Goal: Information Seeking & Learning: Learn about a topic

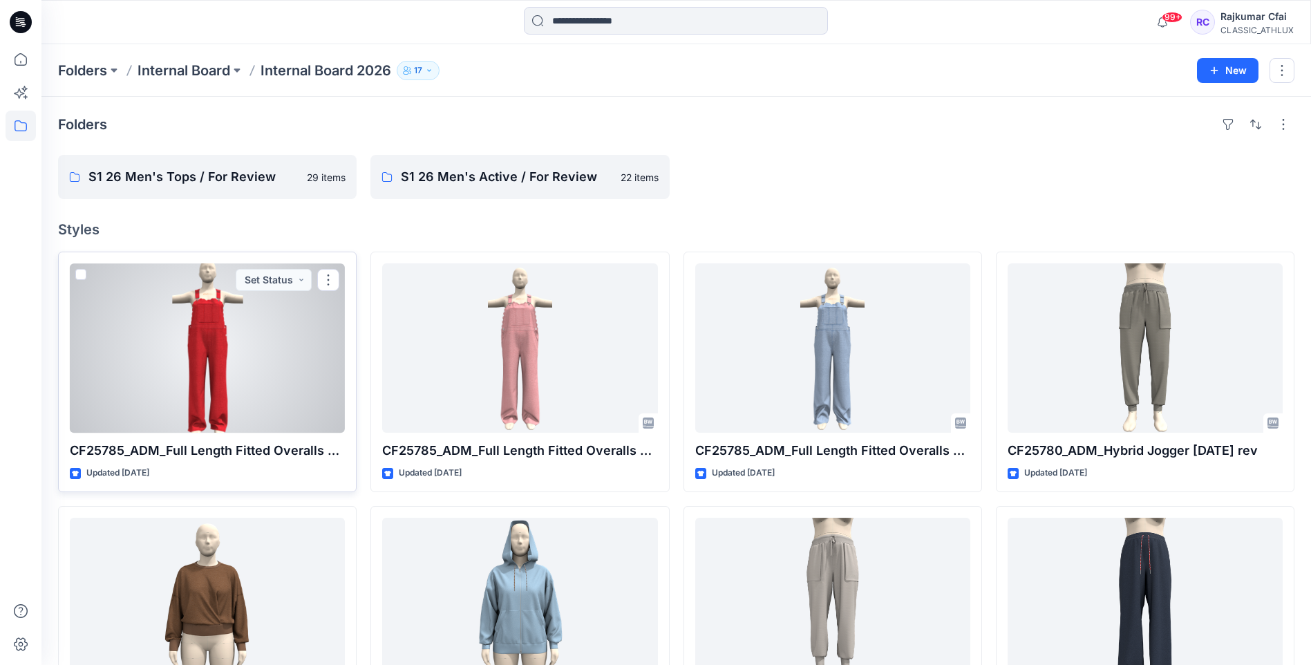
click at [283, 341] on div at bounding box center [207, 347] width 275 height 169
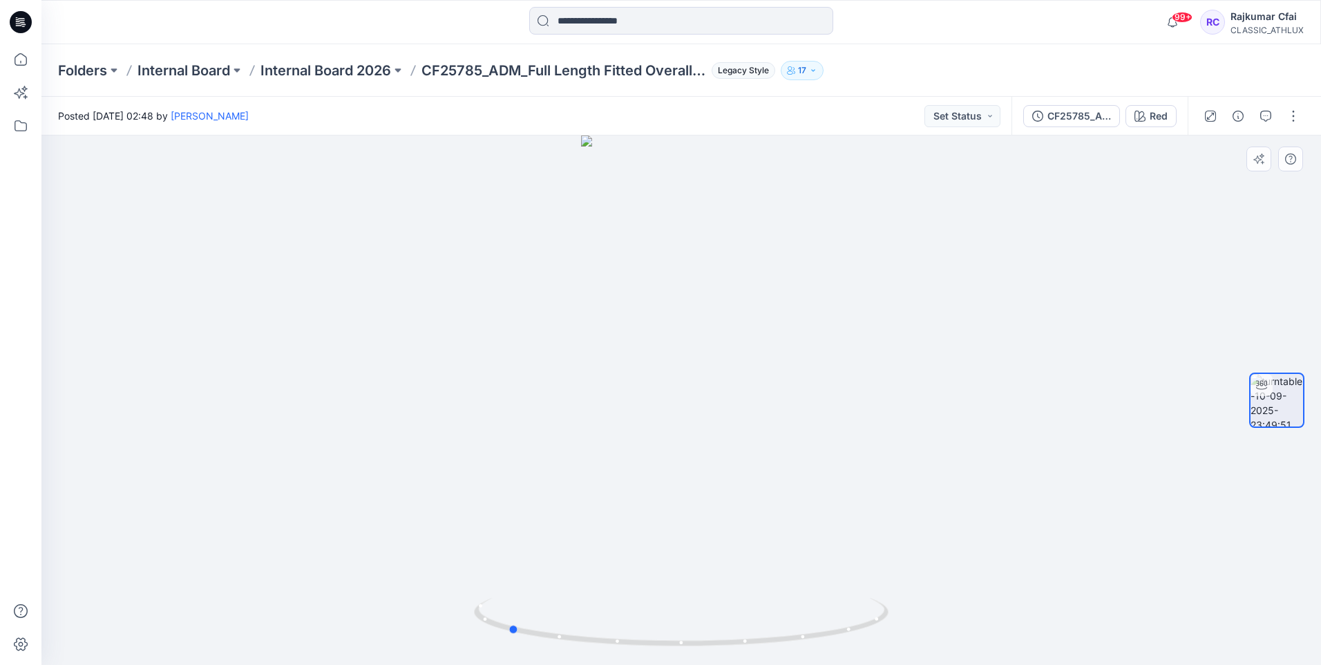
drag, startPoint x: 703, startPoint y: 435, endPoint x: 529, endPoint y: 444, distance: 173.6
click at [529, 444] on div at bounding box center [681, 399] width 1280 height 529
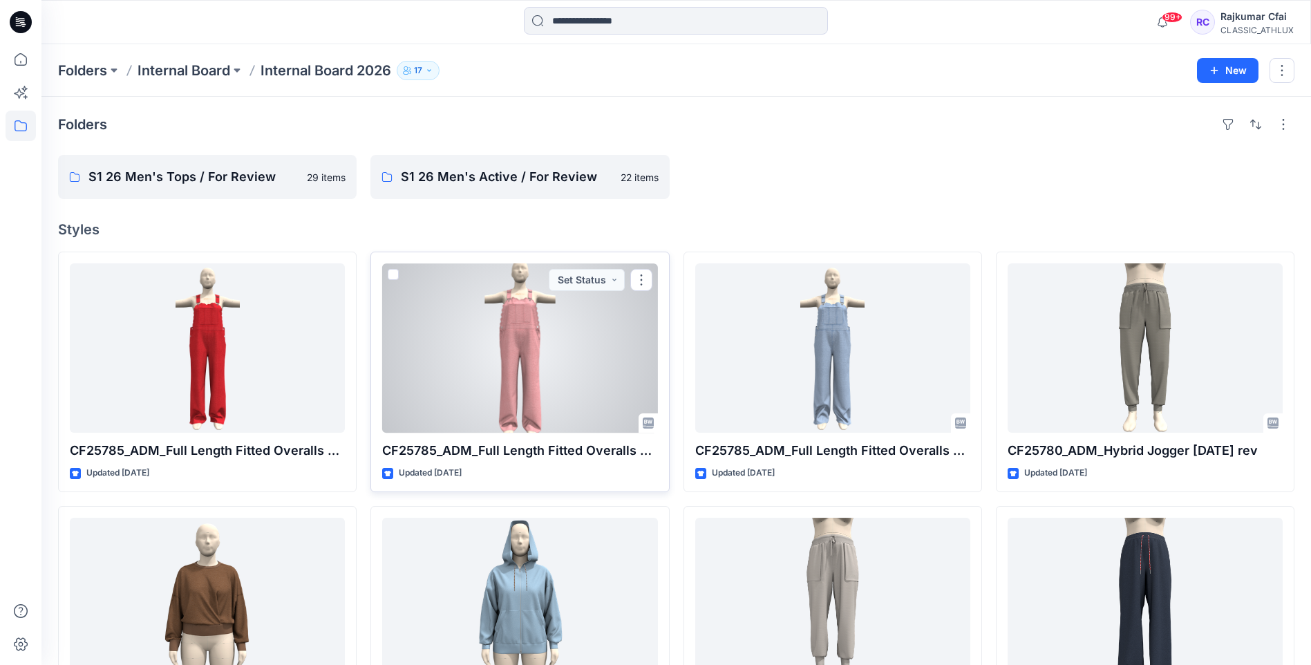
click at [477, 373] on div at bounding box center [519, 347] width 275 height 169
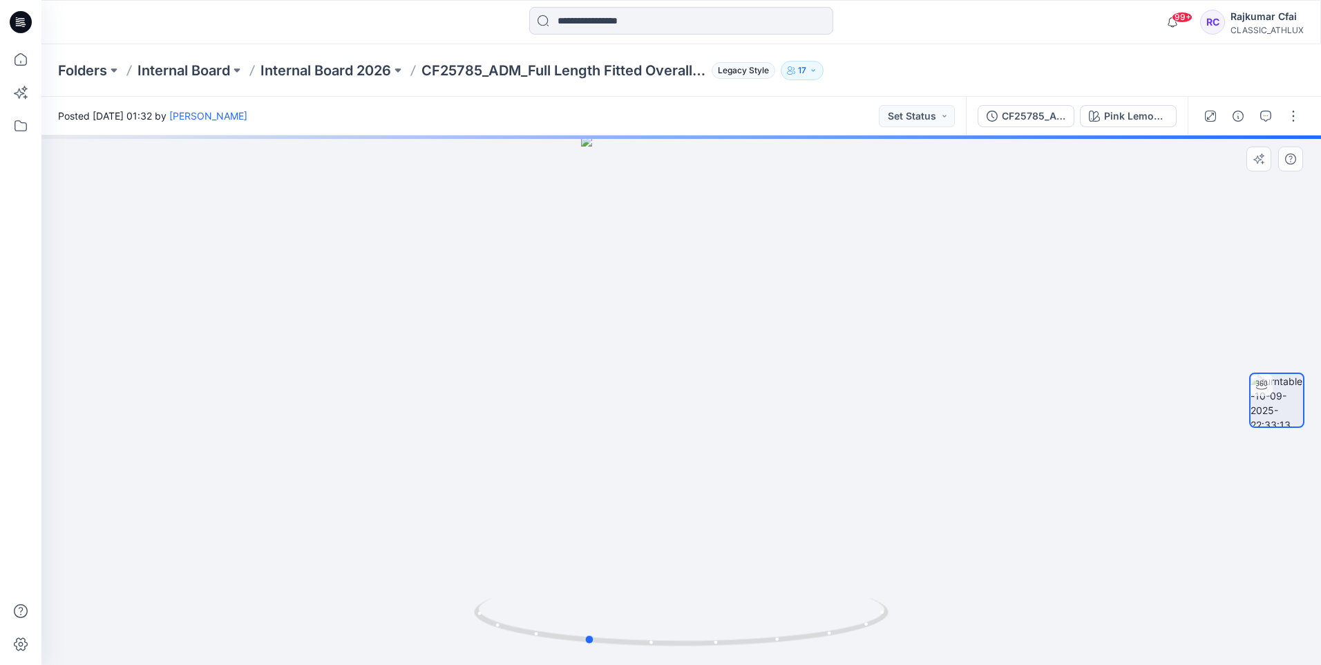
drag, startPoint x: 681, startPoint y: 368, endPoint x: 586, endPoint y: 375, distance: 94.9
click at [586, 375] on div at bounding box center [681, 399] width 1280 height 529
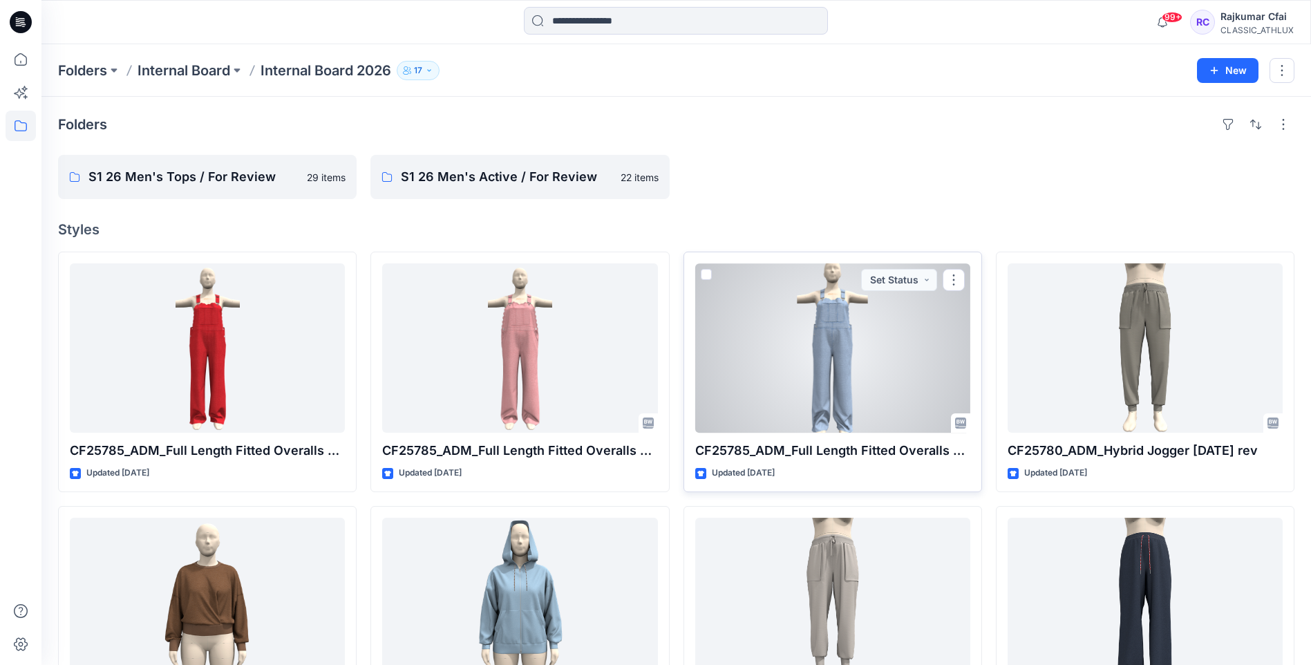
click at [836, 343] on div at bounding box center [832, 347] width 275 height 169
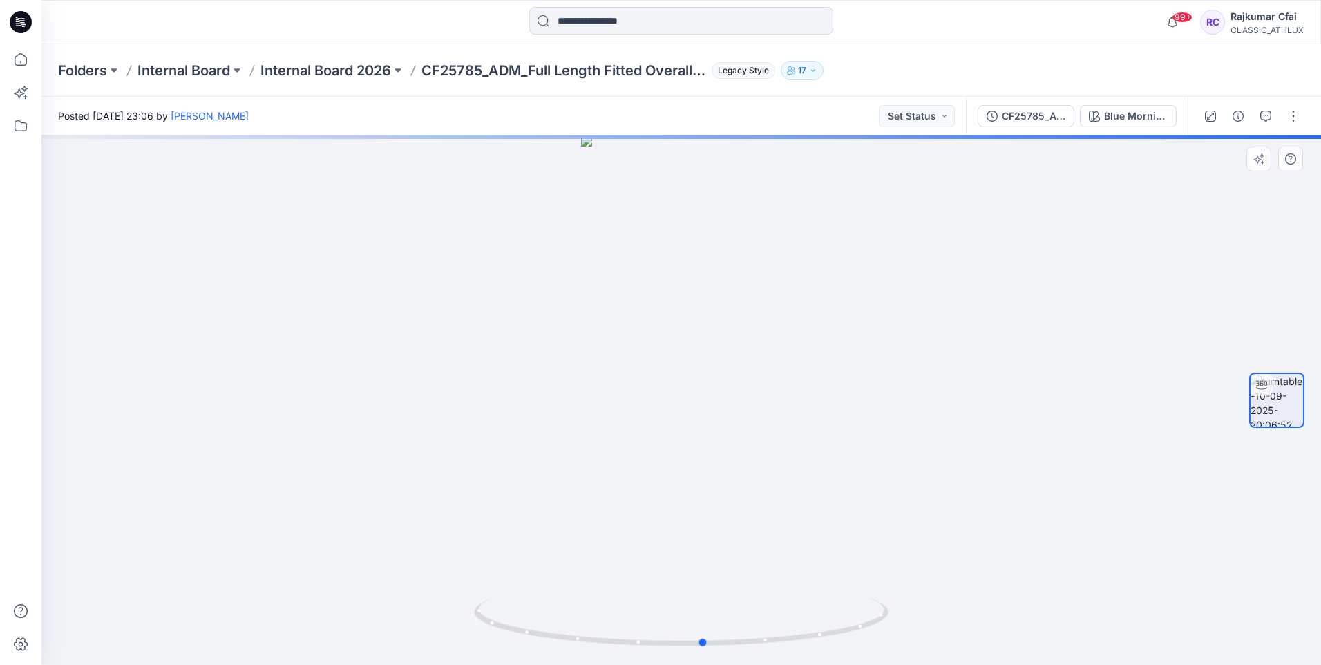
drag, startPoint x: 818, startPoint y: 347, endPoint x: 409, endPoint y: 408, distance: 413.7
click at [412, 408] on div at bounding box center [681, 399] width 1280 height 529
drag, startPoint x: 765, startPoint y: 369, endPoint x: 512, endPoint y: 405, distance: 255.5
click at [512, 405] on div at bounding box center [681, 399] width 1280 height 529
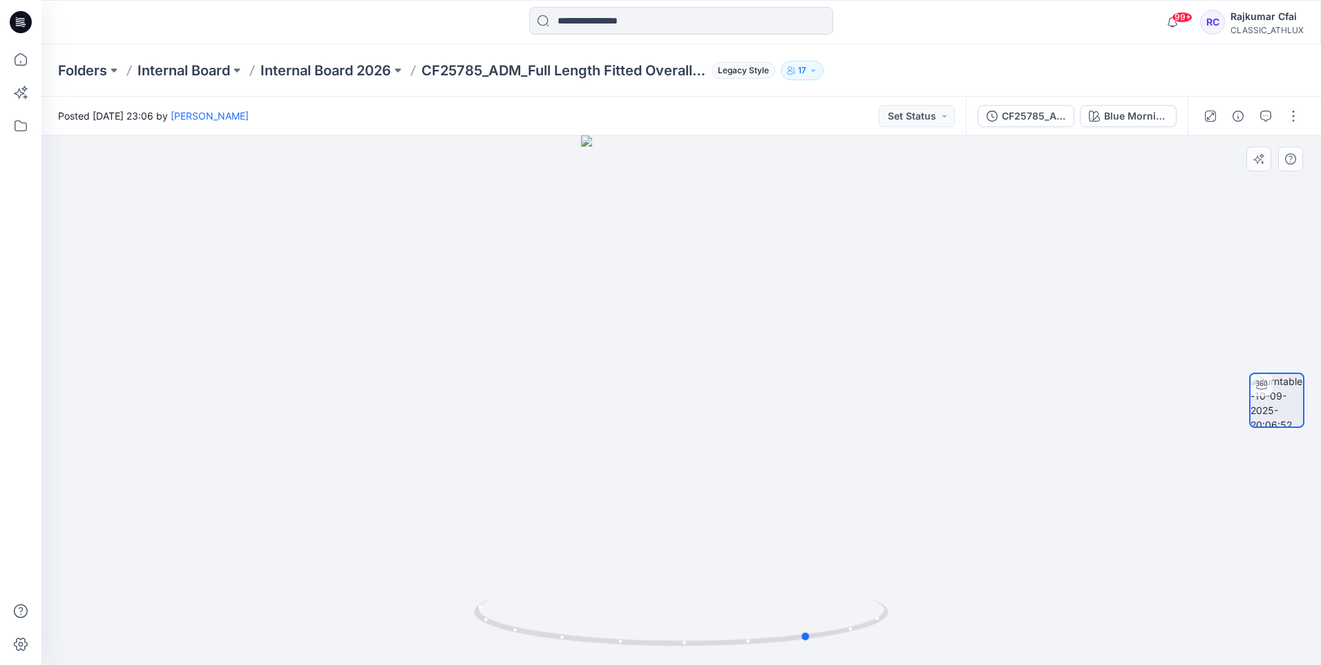
drag, startPoint x: 716, startPoint y: 387, endPoint x: 618, endPoint y: 421, distance: 103.8
click at [607, 411] on div at bounding box center [681, 399] width 1280 height 529
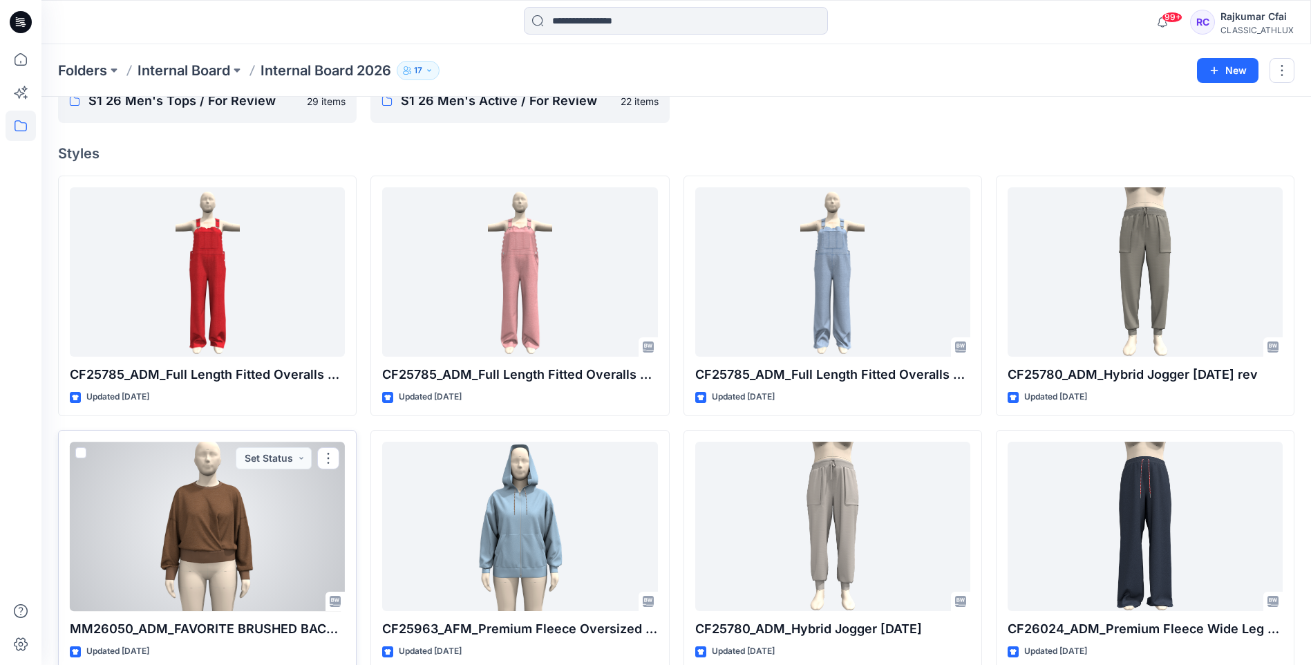
scroll to position [138, 0]
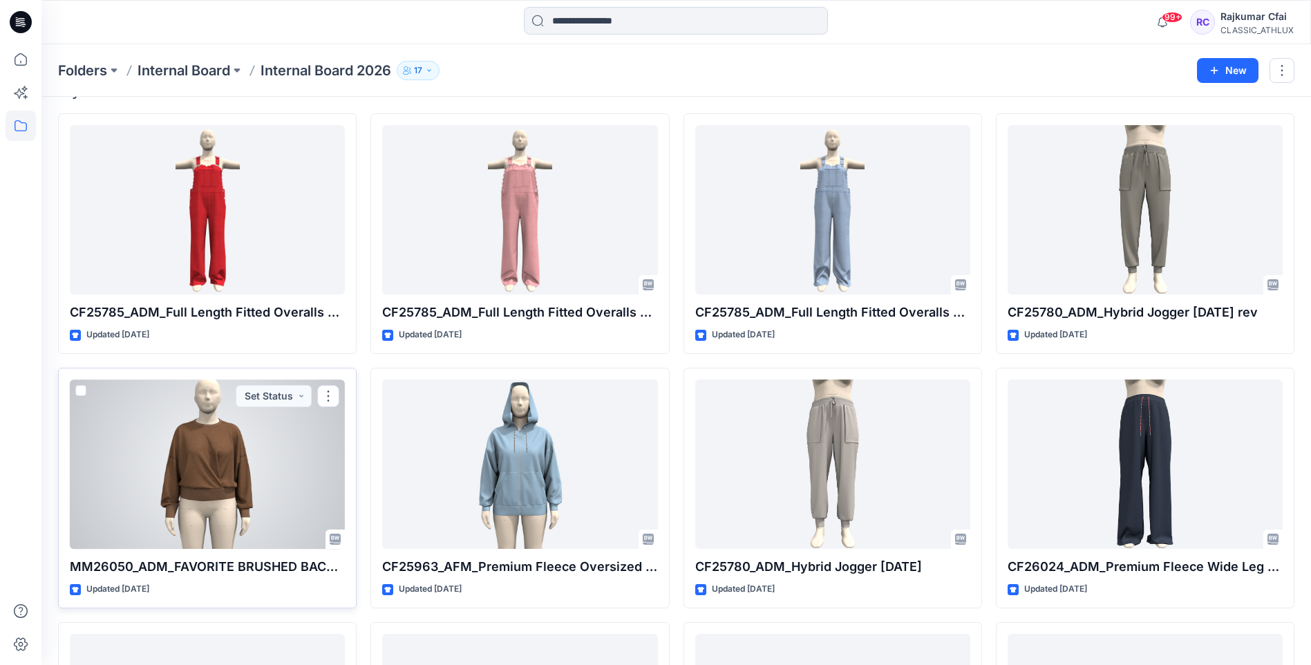
click at [252, 477] on div at bounding box center [207, 463] width 275 height 169
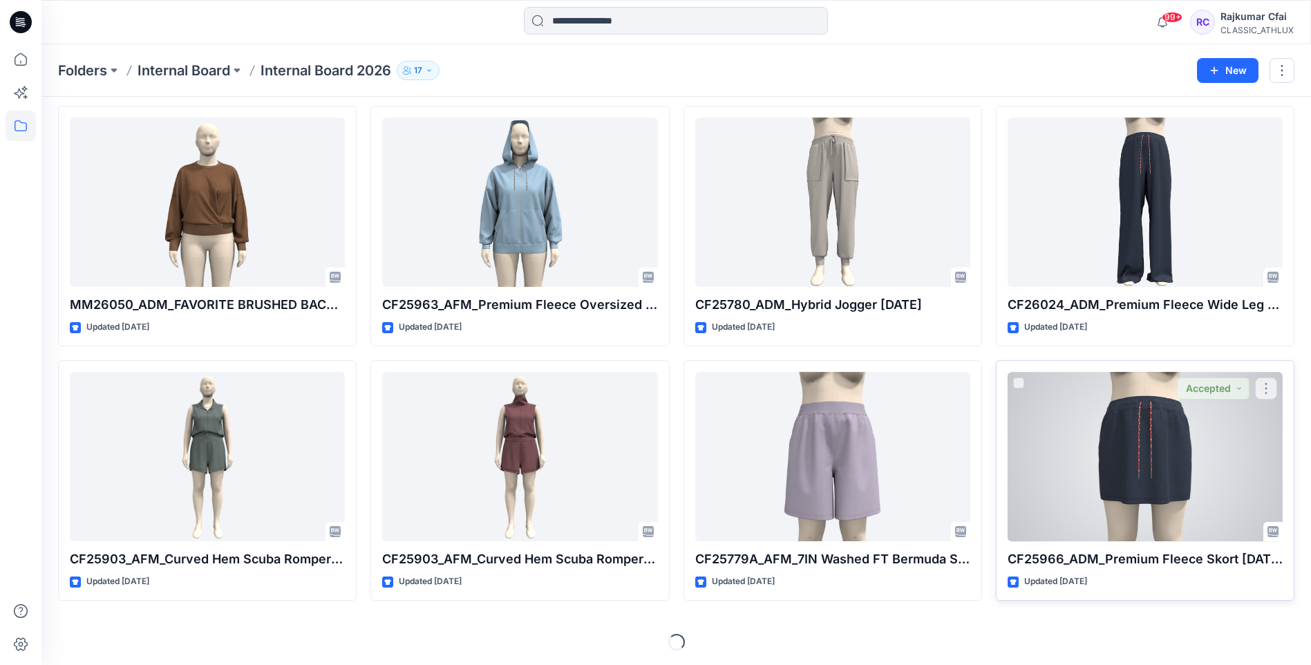
scroll to position [402, 0]
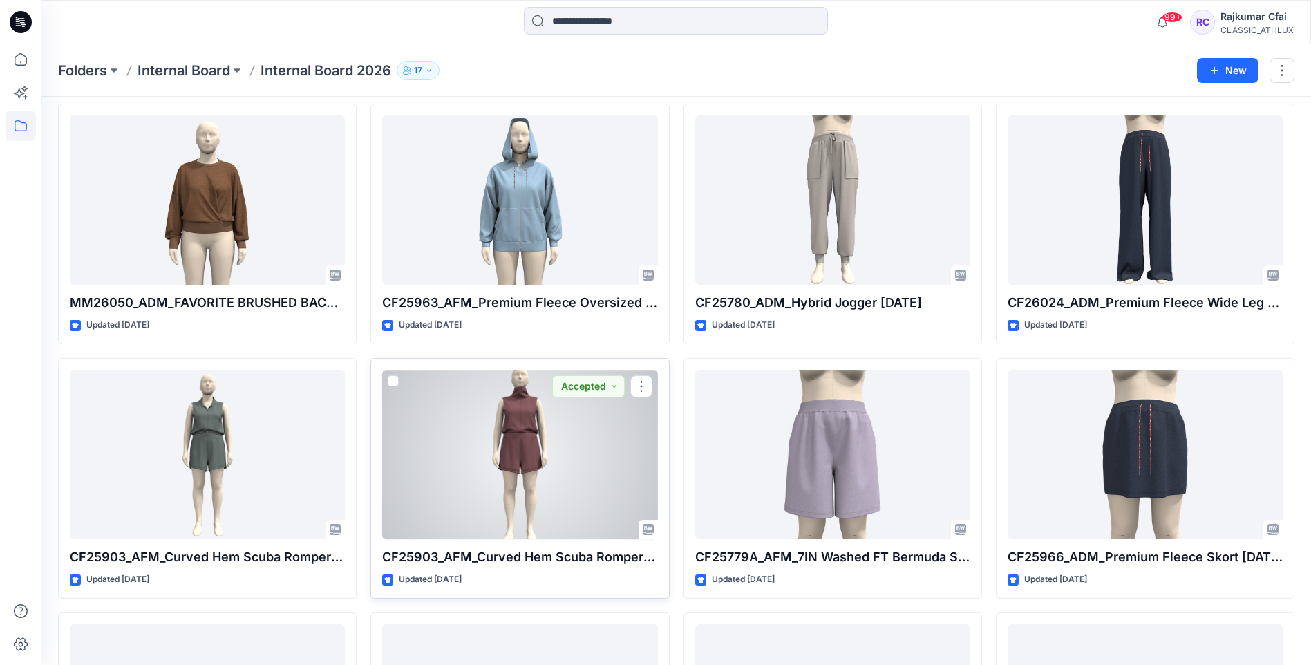
click at [523, 457] on div at bounding box center [519, 454] width 275 height 169
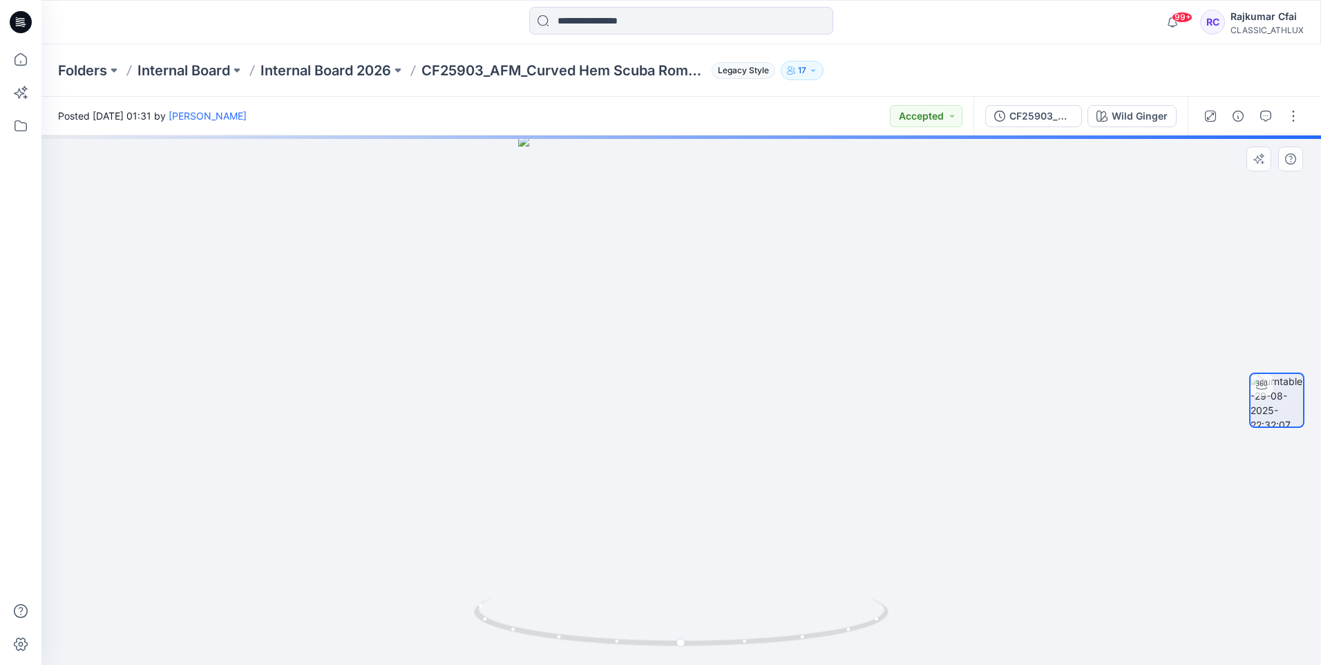
drag, startPoint x: 706, startPoint y: 336, endPoint x: 694, endPoint y: 484, distance: 149.0
click at [694, 484] on img at bounding box center [681, 399] width 327 height 529
